Goal: Task Accomplishment & Management: Manage account settings

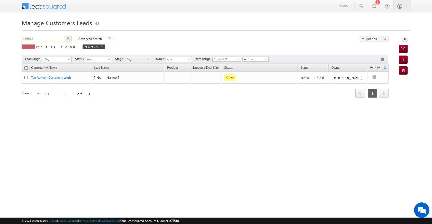
drag, startPoint x: 39, startPoint y: 37, endPoint x: 19, endPoint y: 38, distance: 19.3
click at [19, 38] on body "Menu [PERSON_NAME] [PERSON_NAME] a2@ks erve." at bounding box center [216, 73] width 432 height 146
paste input "6918"
type input "966918"
click at [68, 39] on img "button" at bounding box center [68, 38] width 3 height 3
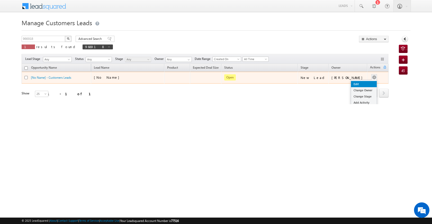
click at [366, 84] on link "Edit" at bounding box center [364, 84] width 26 height 6
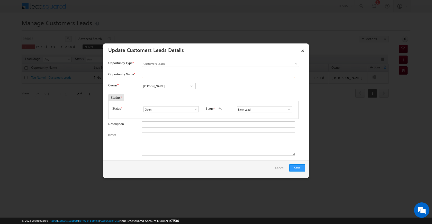
click at [147, 73] on input "Opportunity Name *" at bounding box center [218, 75] width 153 height 6
paste input "[PERSON_NAME]"
type input "[PERSON_NAME]"
click at [191, 86] on span at bounding box center [191, 86] width 5 height 4
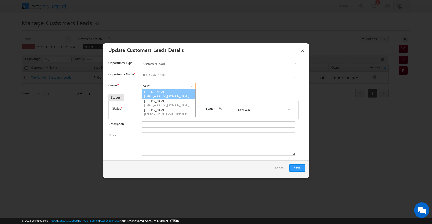
click at [181, 92] on link "[PERSON_NAME] Tiwari [EMAIL_ADDRESS][DOMAIN_NAME]" at bounding box center [169, 94] width 54 height 10
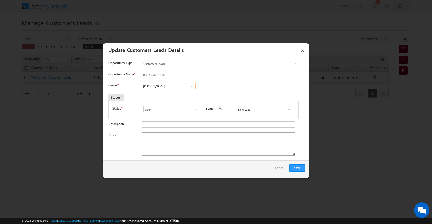
type input "[PERSON_NAME]"
click at [180, 148] on textarea "Notes" at bounding box center [218, 143] width 153 height 23
click at [234, 140] on textarea "Notes" at bounding box center [218, 143] width 153 height 23
click at [287, 109] on span at bounding box center [289, 109] width 5 height 4
click at [268, 129] on link "Sales Marked" at bounding box center [264, 131] width 55 height 6
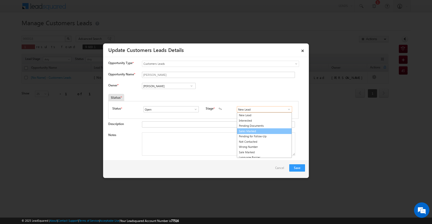
type input "Sales Marked"
drag, startPoint x: 212, startPoint y: 152, endPoint x: 211, endPoint y: 147, distance: 4.7
click at [212, 152] on textarea "Notes" at bounding box center [218, 143] width 153 height 23
click at [162, 137] on textarea "Notes" at bounding box center [218, 143] width 153 height 23
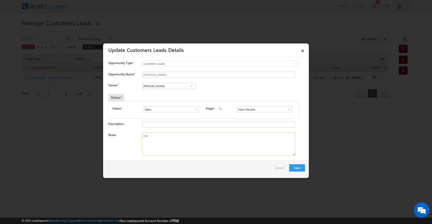
type textarea "O"
paste textarea "LOAN 6 LAC DOCS REGISTRY MOTHER AGE [DEMOGRAPHIC_DATA] K PV 30 LAC JOB INCOME 2…"
drag, startPoint x: 220, startPoint y: 141, endPoint x: 140, endPoint y: 136, distance: 80.1
click at [140, 136] on div "Notes RENOVETION LOAN LOAN 6 LAC DOCS REGISTRY MOTHER AGE [DEMOGRAPHIC_DATA] K …" at bounding box center [206, 145] width 197 height 26
type textarea "RENOVETION LOAN LOAN 6 LAC DOCS REGISTRY MOTHER AGE [DEMOGRAPHIC_DATA] K PV 30 …"
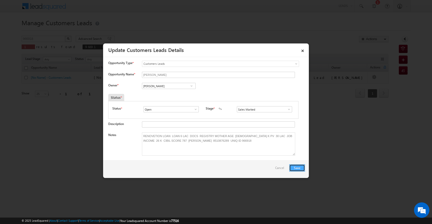
click at [299, 167] on button "Save" at bounding box center [297, 167] width 16 height 7
